Goal: Task Accomplishment & Management: Manage account settings

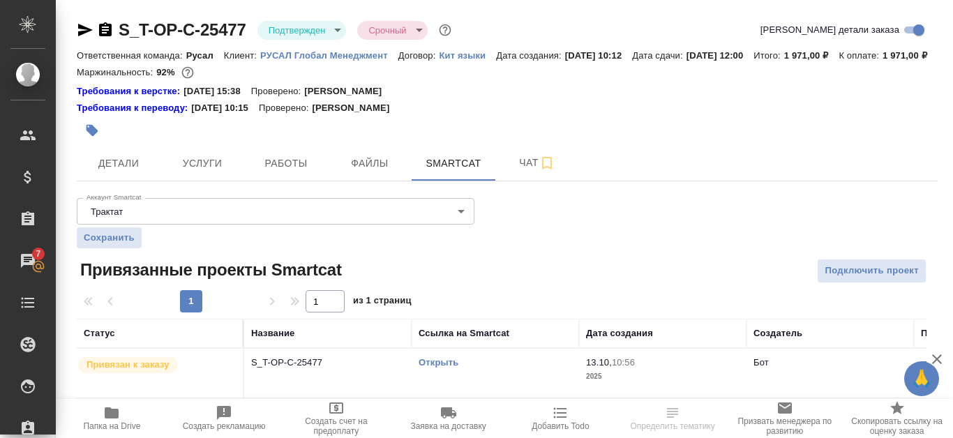
scroll to position [23, 0]
click at [447, 368] on link "Открыть" at bounding box center [439, 362] width 40 height 10
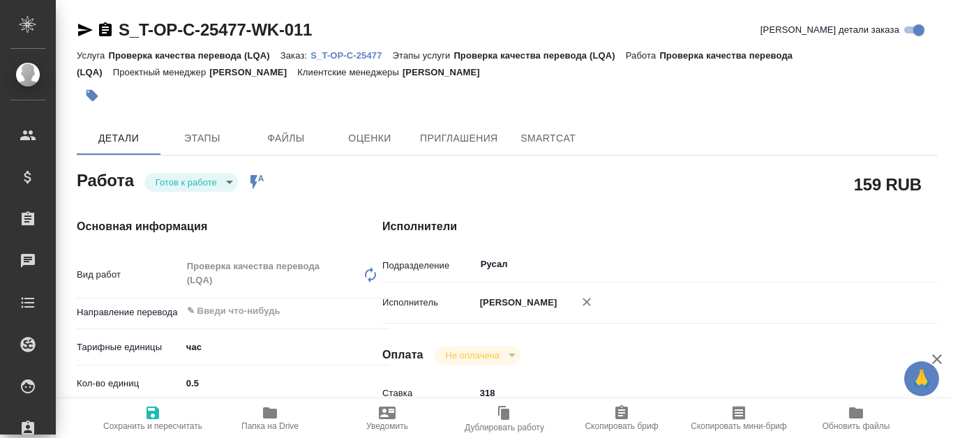
type textarea "x"
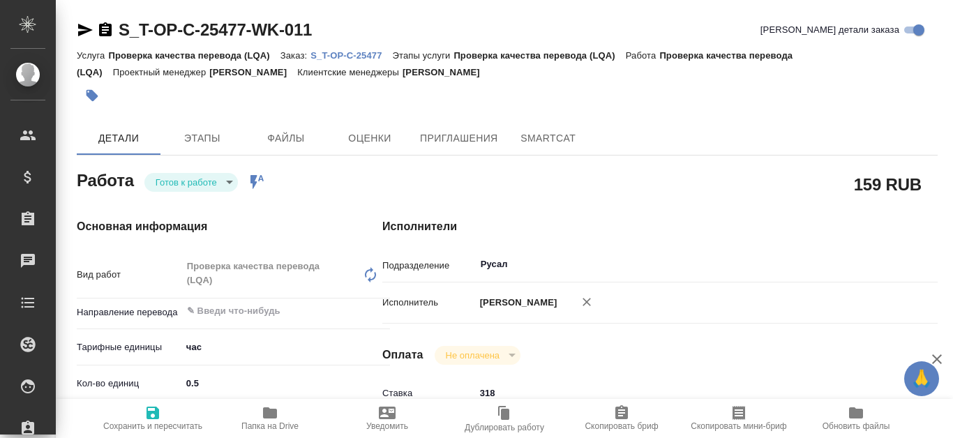
type textarea "x"
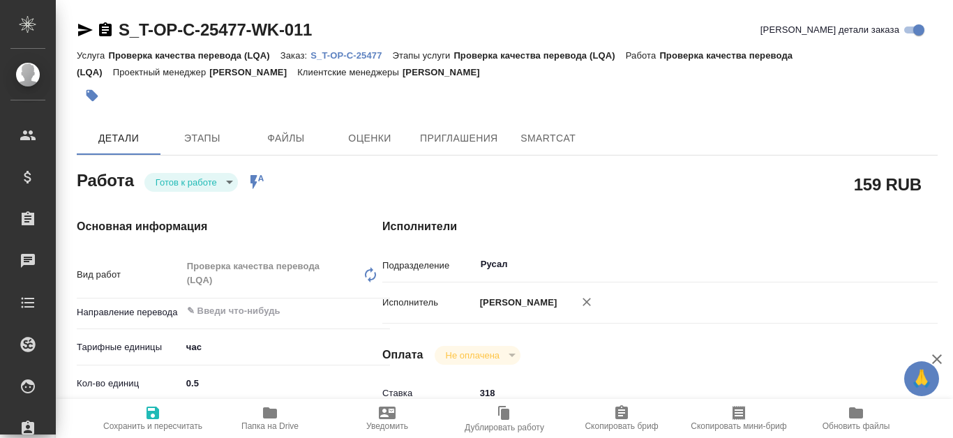
type textarea "x"
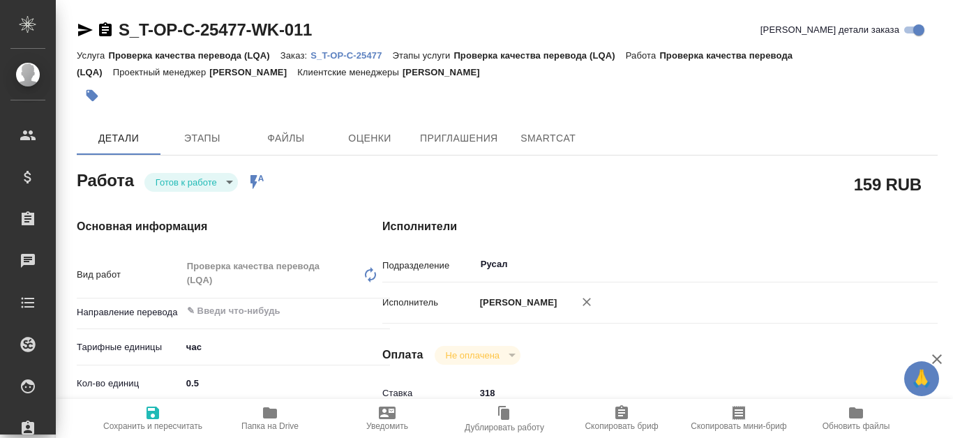
type textarea "x"
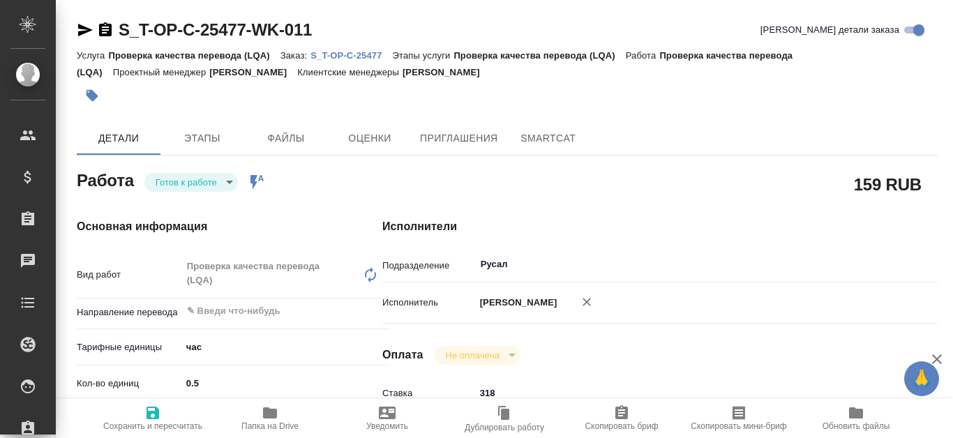
type textarea "x"
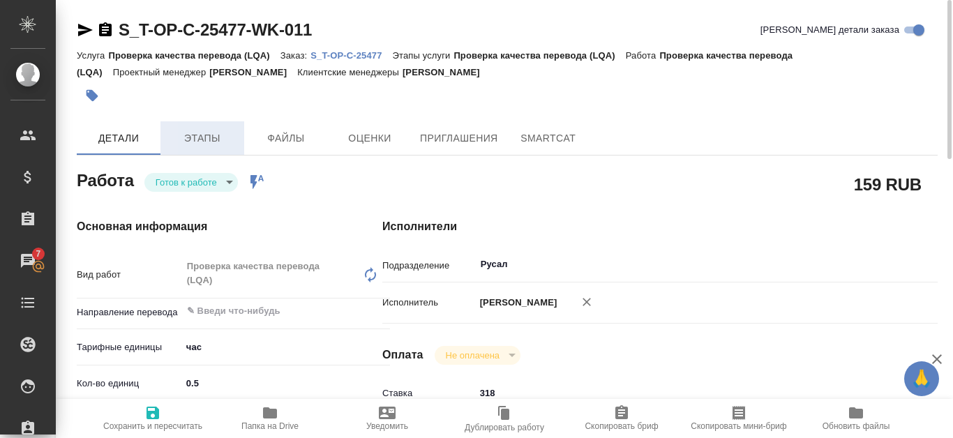
click at [205, 149] on button "Этапы" at bounding box center [203, 138] width 84 height 34
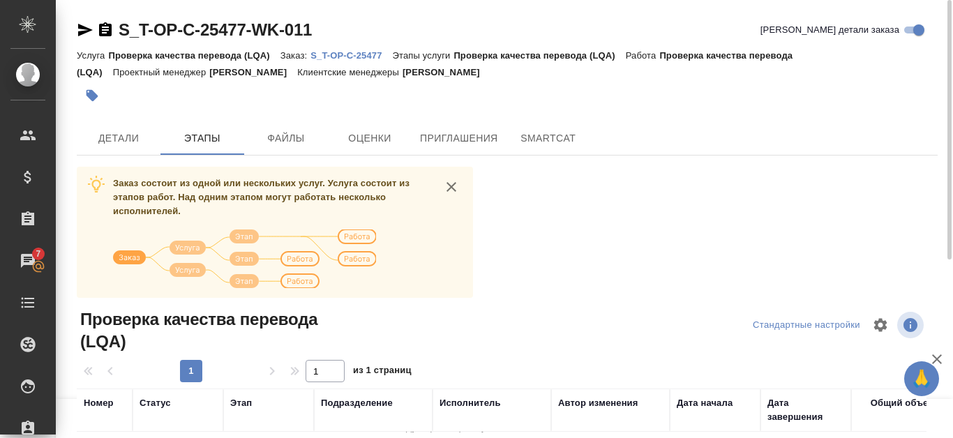
click at [359, 59] on p "S_T-OP-C-25477" at bounding box center [352, 55] width 82 height 10
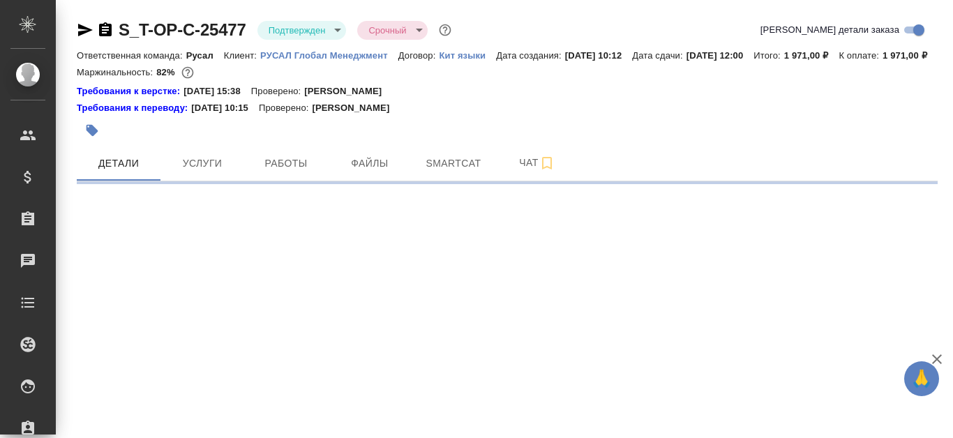
select select "RU"
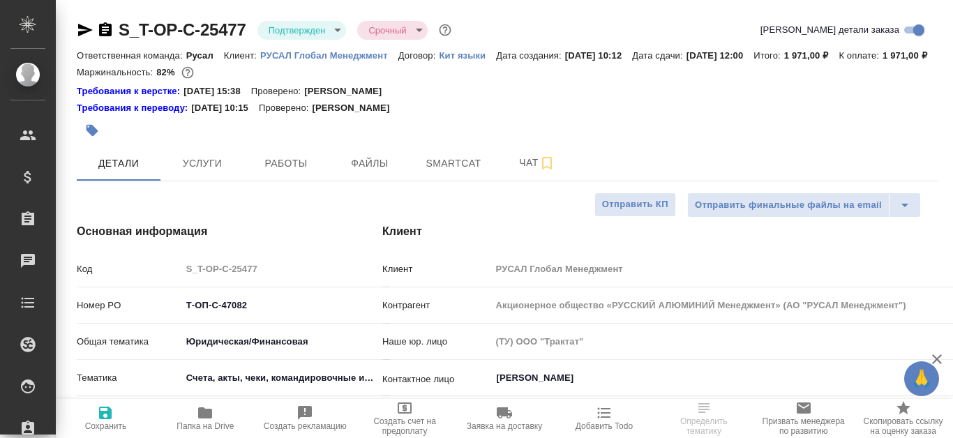
type textarea "x"
click at [303, 172] on span "Работы" at bounding box center [286, 163] width 67 height 17
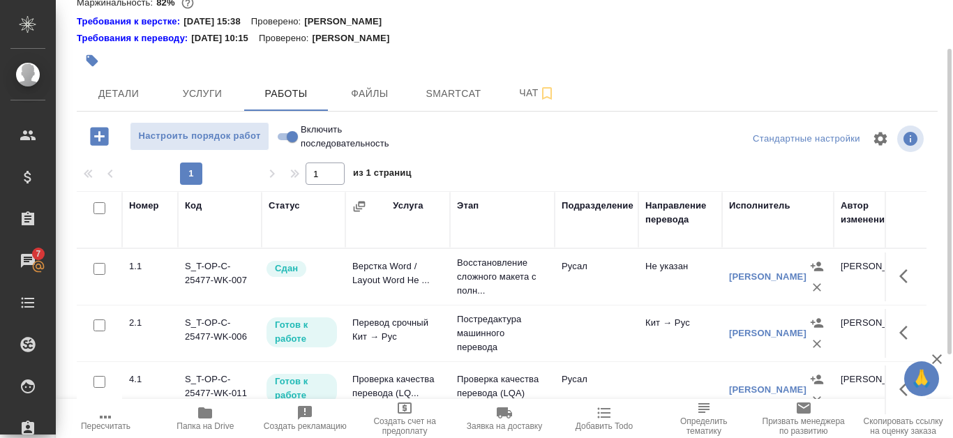
scroll to position [189, 0]
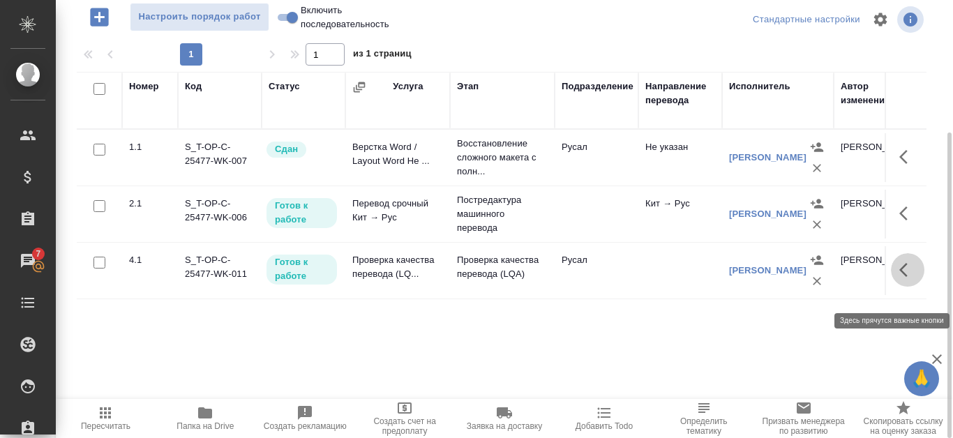
click at [902, 278] on icon "button" at bounding box center [908, 270] width 17 height 17
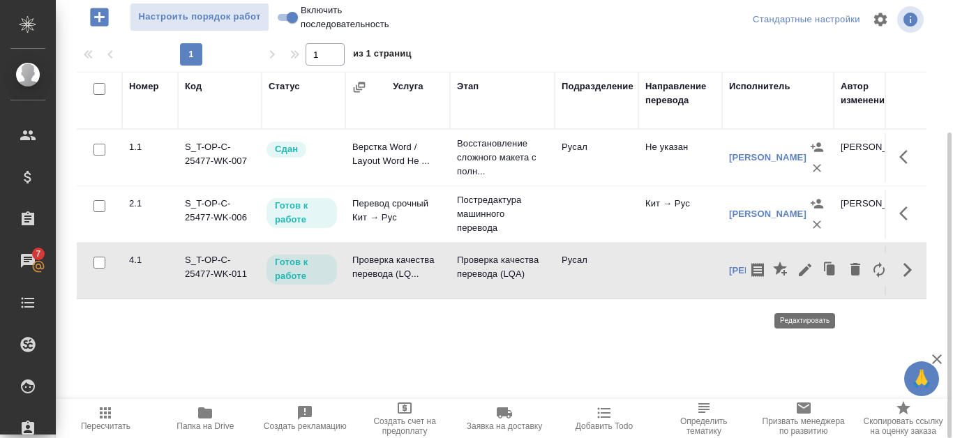
click at [805, 278] on icon "button" at bounding box center [805, 270] width 17 height 17
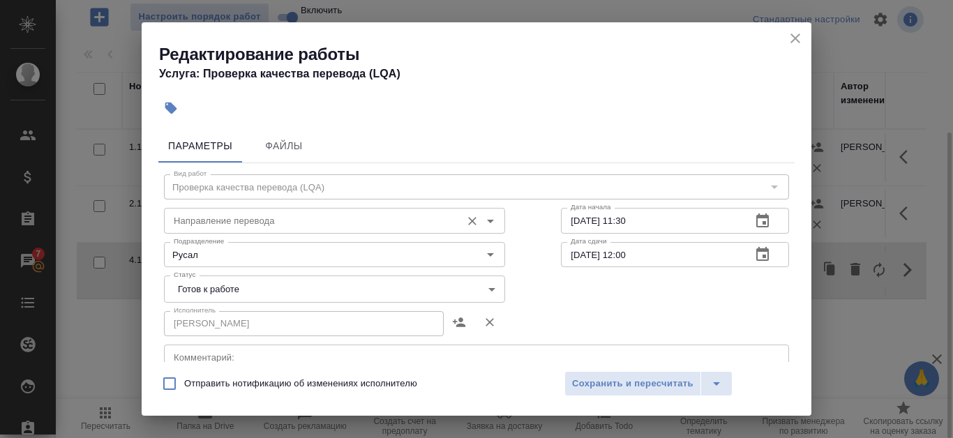
click at [348, 217] on input "Направление перевода" at bounding box center [311, 220] width 286 height 17
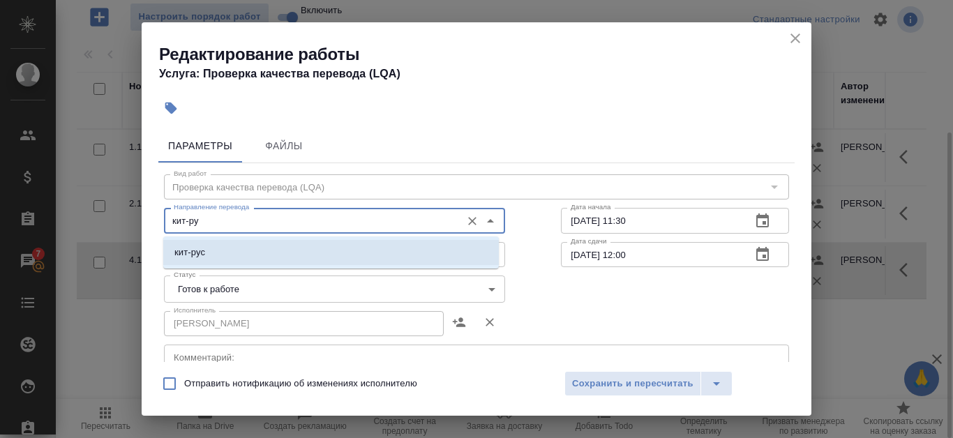
click at [355, 246] on li "кит-рус" at bounding box center [331, 252] width 336 height 25
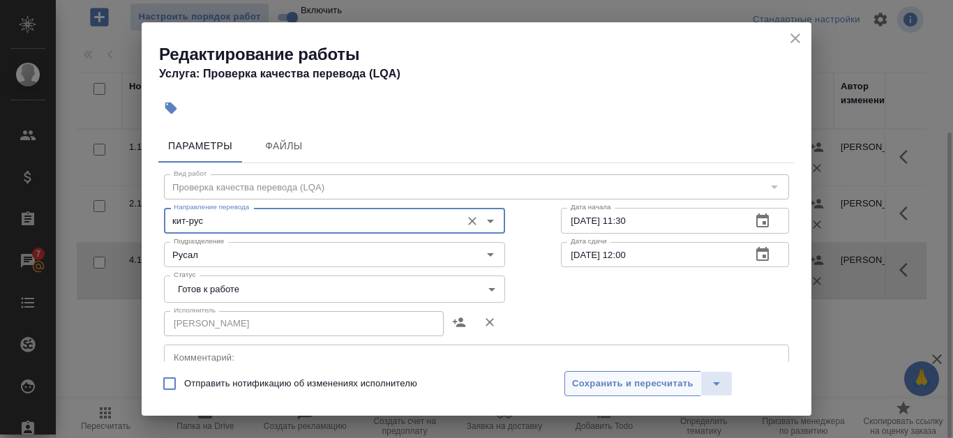
type input "кит-рус"
click at [641, 379] on span "Сохранить и пересчитать" at bounding box center [632, 384] width 121 height 16
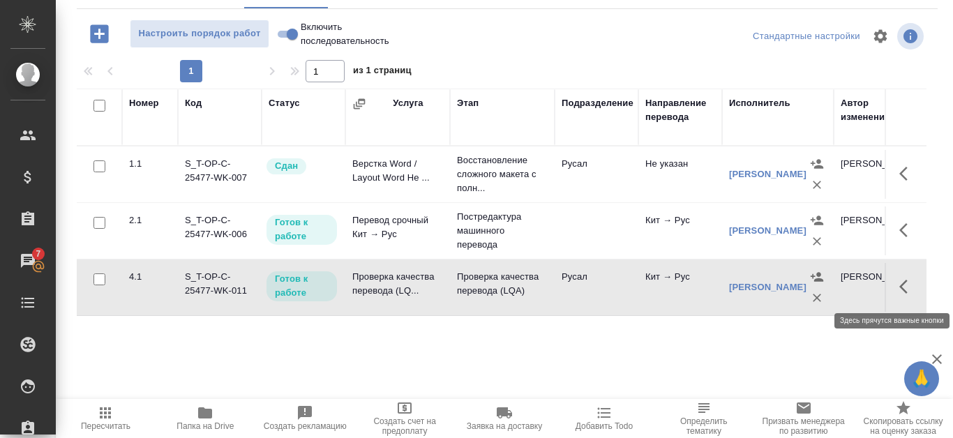
click at [900, 287] on icon "button" at bounding box center [908, 286] width 17 height 17
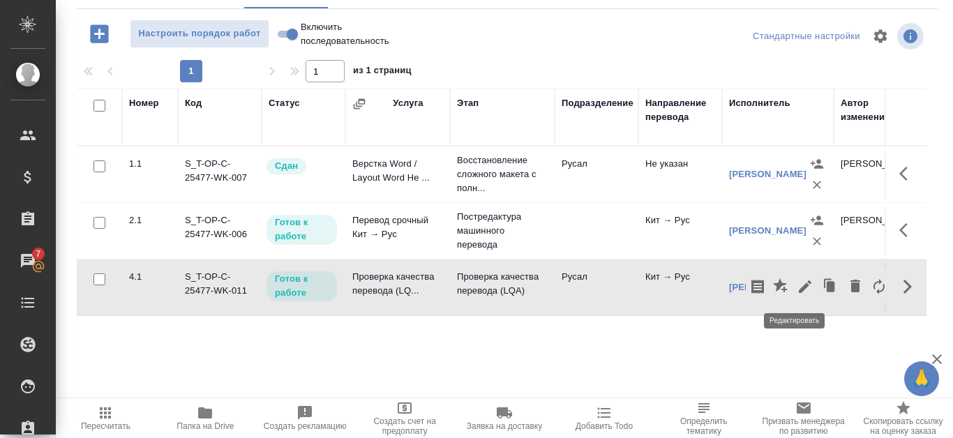
click at [797, 288] on icon "button" at bounding box center [805, 286] width 17 height 17
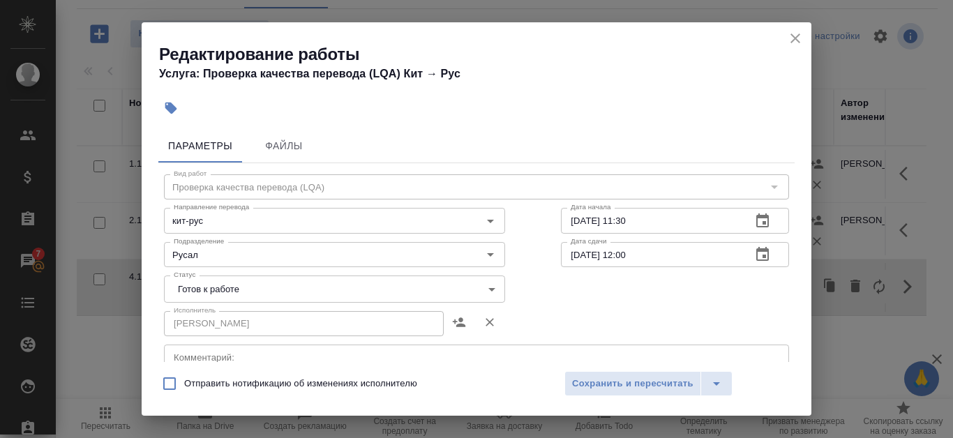
click at [477, 290] on body "🙏 .cls-1 fill:#fff; AWATERA Kanataeva Ekaterina Клиенты Спецификации Заказы 7 Ч…" at bounding box center [476, 219] width 953 height 438
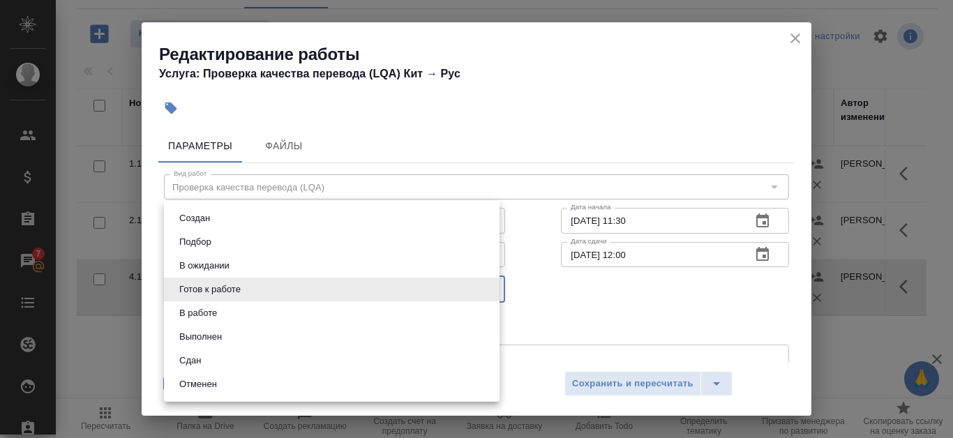
click at [367, 355] on li "Сдан" at bounding box center [332, 361] width 336 height 24
type input "closed"
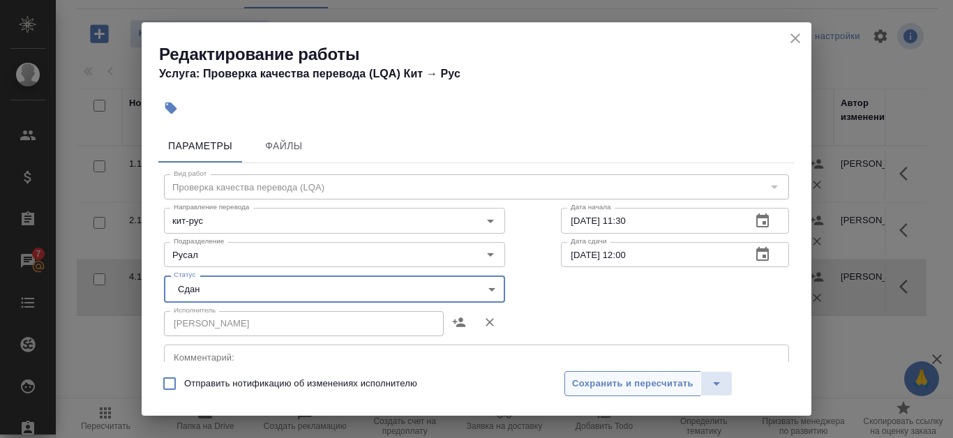
click at [621, 386] on span "Сохранить и пересчитать" at bounding box center [632, 384] width 121 height 16
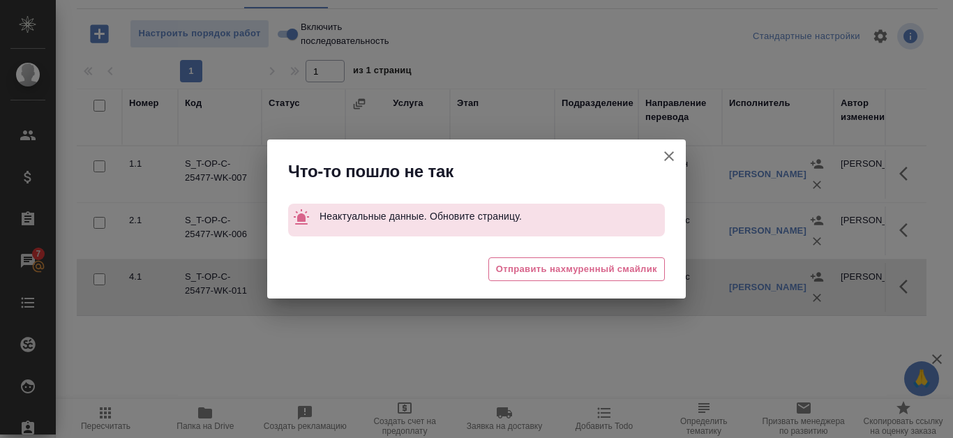
click at [669, 158] on icon "button" at bounding box center [669, 156] width 17 height 17
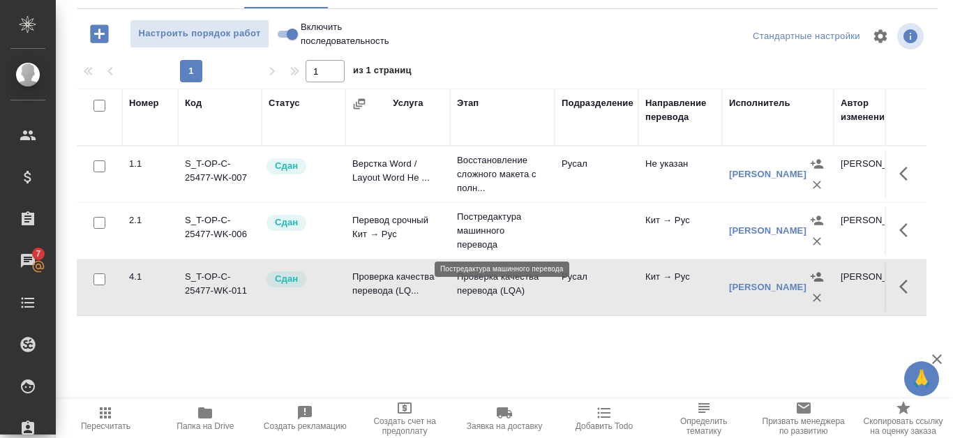
scroll to position [0, 0]
